Goal: Check status

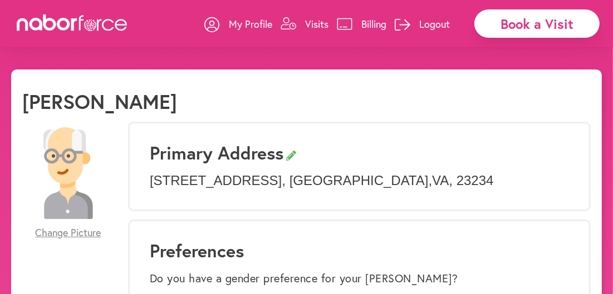
click at [322, 27] on p "Visits" at bounding box center [316, 23] width 23 height 13
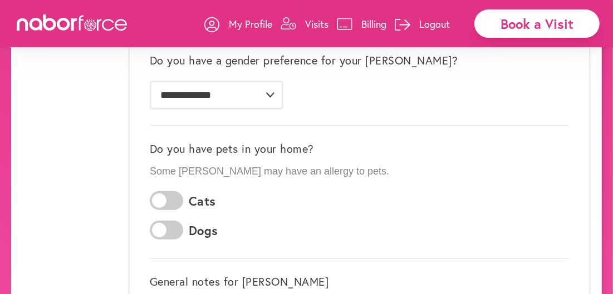
scroll to position [167, 0]
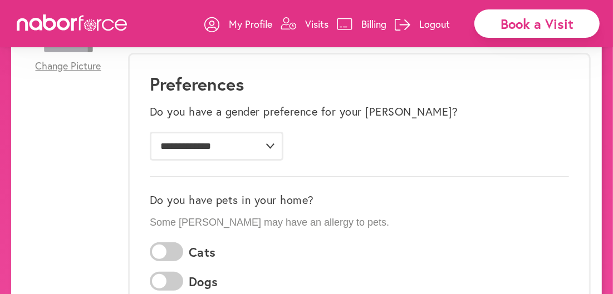
click at [324, 21] on p "Visits" at bounding box center [316, 23] width 23 height 13
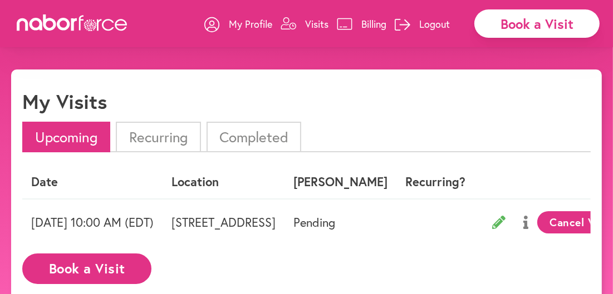
click at [396, 204] on td "Pending" at bounding box center [340, 222] width 112 height 46
click at [570, 180] on th at bounding box center [553, 182] width 158 height 33
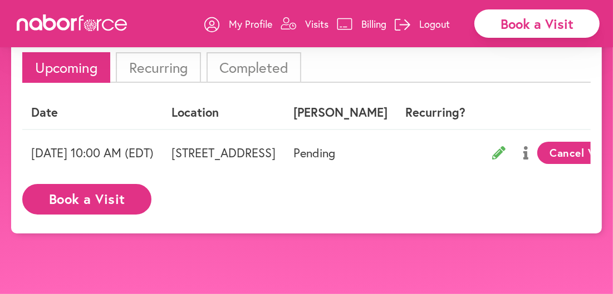
scroll to position [2, 0]
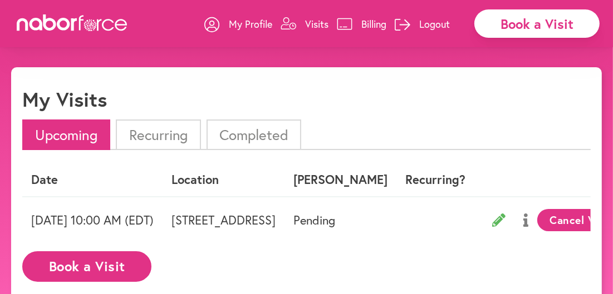
drag, startPoint x: 514, startPoint y: 183, endPoint x: 513, endPoint y: 176, distance: 7.3
